Goal: Task Accomplishment & Management: Use online tool/utility

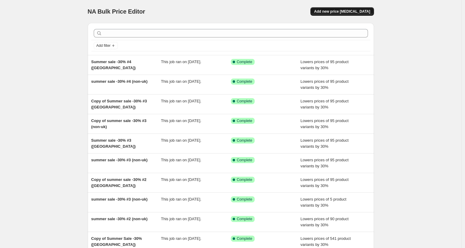
click at [332, 8] on button "Add new price [MEDICAL_DATA]" at bounding box center [342, 11] width 63 height 8
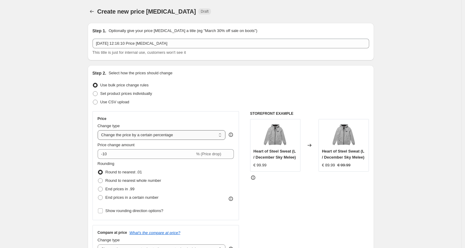
click at [194, 138] on select "Change the price to a certain amount Change the price by a certain amount Chang…" at bounding box center [162, 135] width 128 height 10
select select "to"
click at [99, 130] on select "Change the price to a certain amount Change the price by a certain amount Chang…" at bounding box center [162, 135] width 128 height 10
type input "80.00"
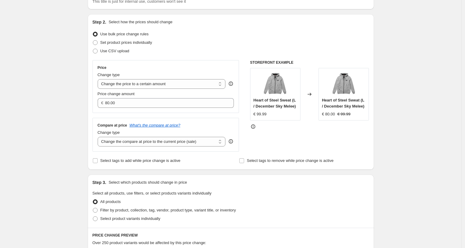
scroll to position [166, 0]
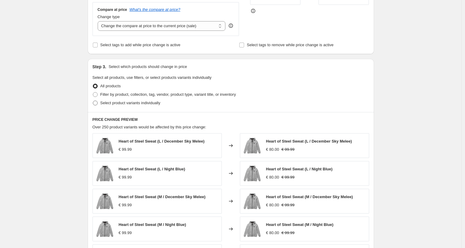
click at [127, 102] on span "Select product variants individually" at bounding box center [130, 102] width 60 height 5
click at [93, 101] on input "Select product variants individually" at bounding box center [93, 100] width 0 height 0
radio input "true"
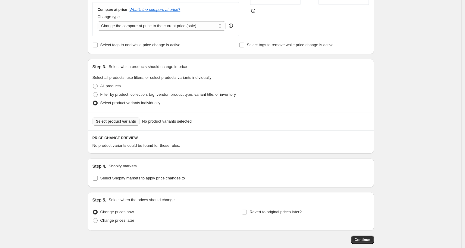
click at [125, 120] on span "Select product variants" at bounding box center [116, 121] width 40 height 5
